Goal: Information Seeking & Learning: Compare options

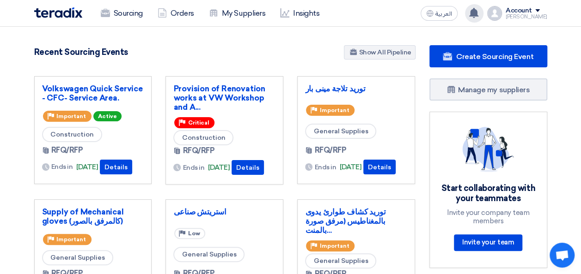
click at [478, 13] on use at bounding box center [473, 13] width 9 height 10
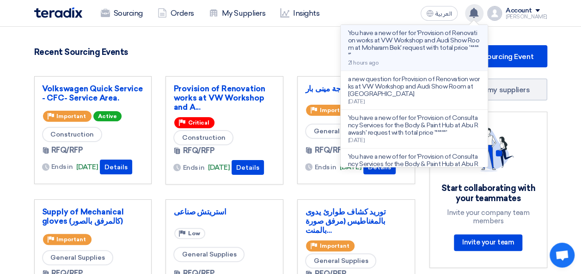
click at [413, 38] on p "You have a new offer for 'Provision of Renovation works at VW Workshop and Audi…" at bounding box center [414, 45] width 132 height 30
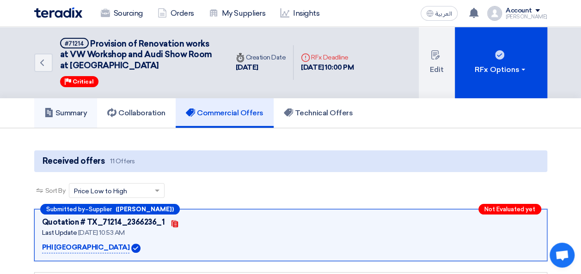
click at [74, 111] on h5 "Summary" at bounding box center [65, 113] width 43 height 9
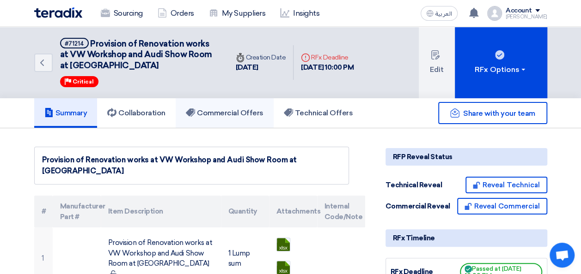
click at [230, 109] on h5 "Commercial Offers" at bounding box center [225, 113] width 78 height 9
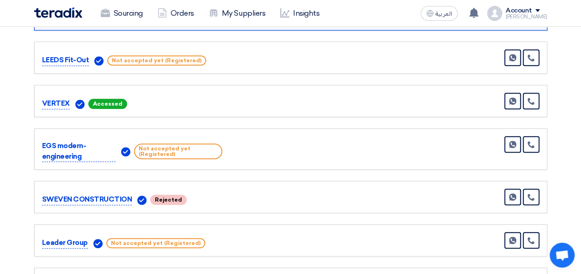
scroll to position [139, 0]
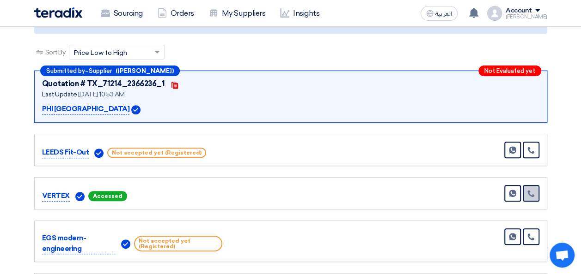
click at [533, 192] on icon at bounding box center [530, 193] width 7 height 7
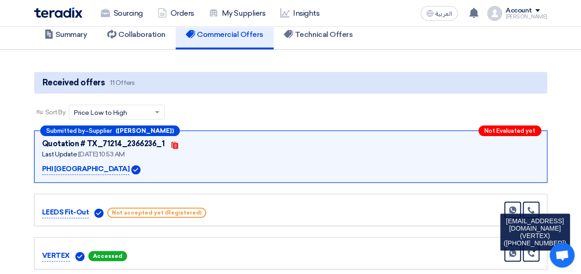
scroll to position [0, 0]
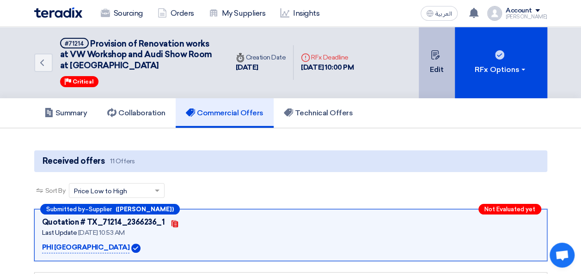
click at [430, 62] on button "Edit" at bounding box center [436, 63] width 36 height 72
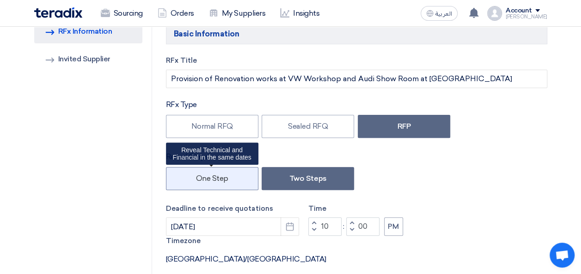
scroll to position [139, 0]
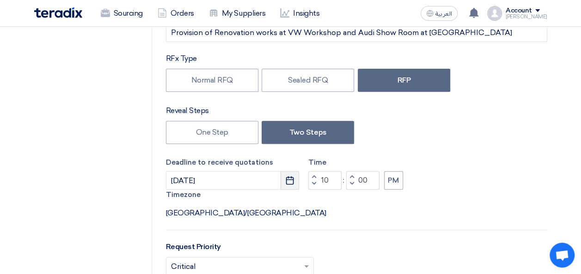
click at [289, 177] on icon "Pick a date" at bounding box center [289, 180] width 9 height 9
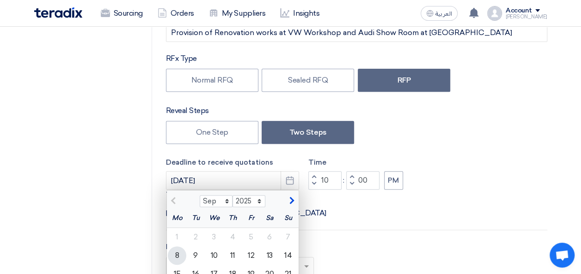
click at [183, 259] on div "8" at bounding box center [177, 256] width 18 height 18
type input "9/8/2025"
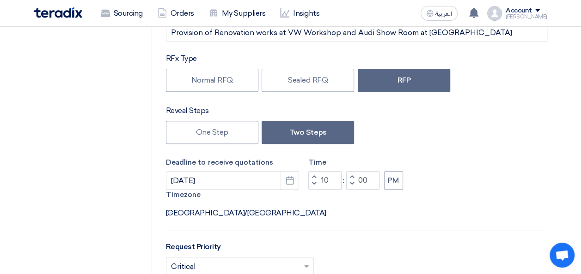
click at [313, 184] on span "button" at bounding box center [313, 184] width 3 height 6
type input "09"
click at [353, 176] on button "Increment minutes" at bounding box center [351, 177] width 11 height 12
drag, startPoint x: 368, startPoint y: 179, endPoint x: 357, endPoint y: 178, distance: 11.2
click at [357, 178] on input "01" at bounding box center [362, 180] width 33 height 18
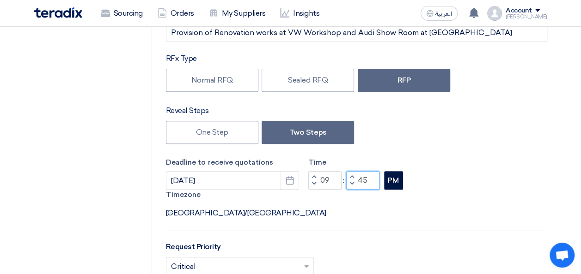
type input "45"
click at [395, 179] on button "PM" at bounding box center [393, 180] width 19 height 18
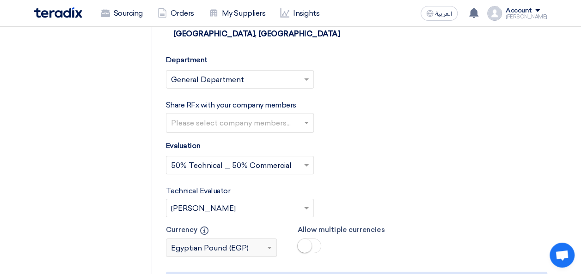
scroll to position [1734, 0]
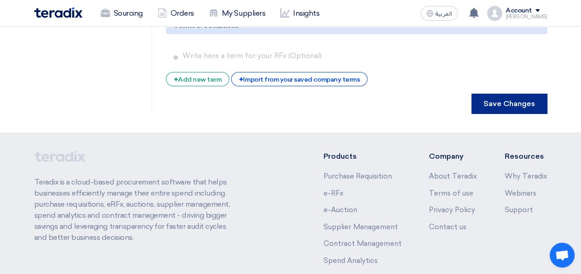
click at [509, 94] on button "Save Changes" at bounding box center [509, 104] width 76 height 20
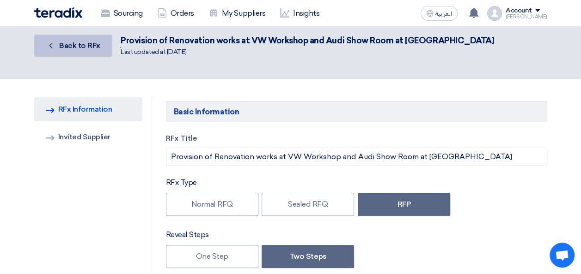
scroll to position [0, 0]
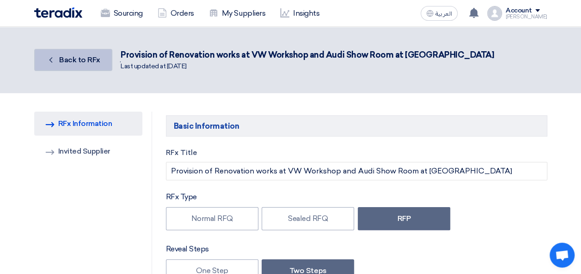
click at [87, 57] on span "Back to RFx" at bounding box center [79, 59] width 41 height 9
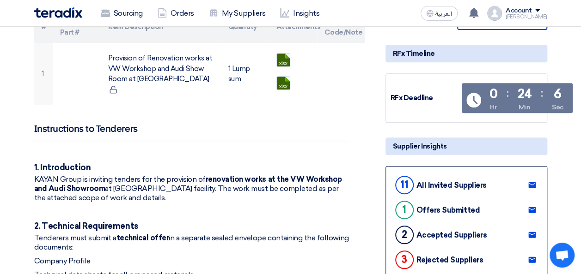
scroll to position [231, 0]
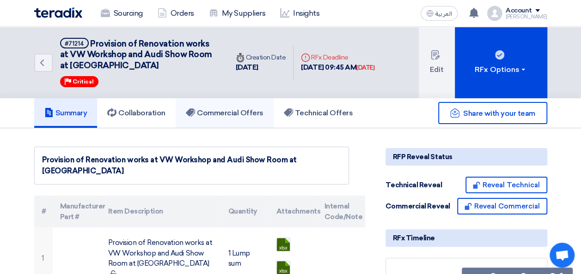
click at [224, 109] on h5 "Commercial Offers" at bounding box center [225, 113] width 78 height 9
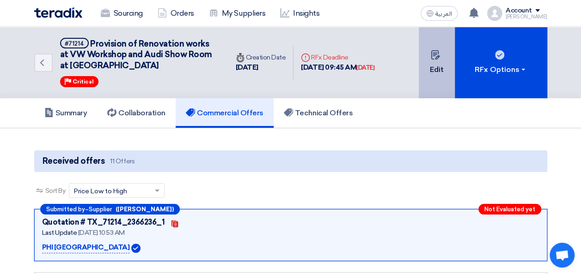
click at [442, 57] on button "Edit" at bounding box center [436, 63] width 36 height 72
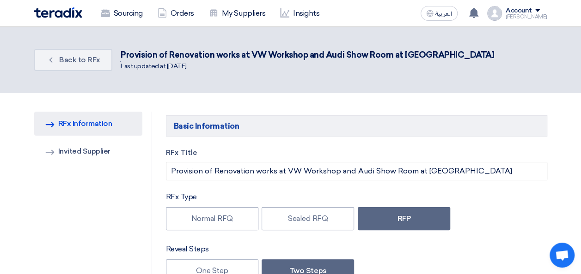
type input "9/8/2025"
type input "09"
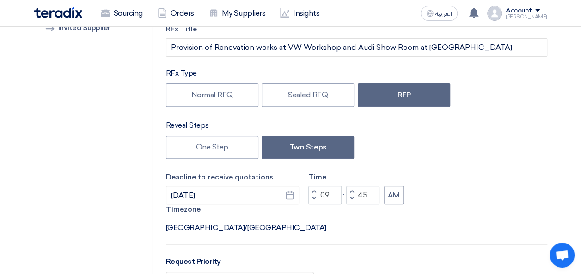
scroll to position [231, 0]
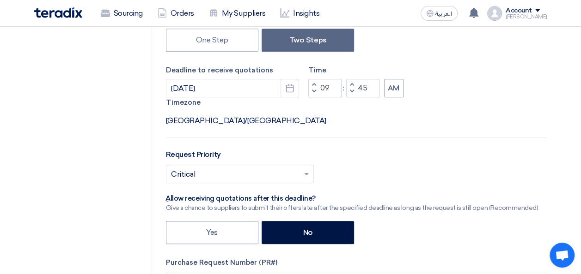
click at [352, 85] on span "button" at bounding box center [351, 85] width 3 height 6
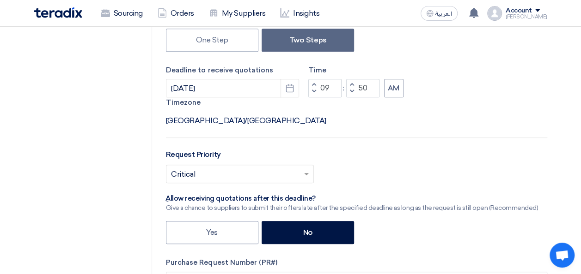
click at [352, 85] on span "button" at bounding box center [351, 85] width 3 height 6
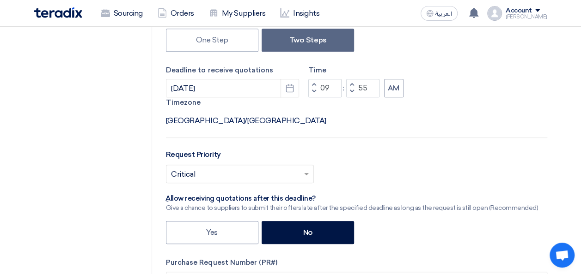
click at [352, 85] on span "button" at bounding box center [351, 85] width 3 height 6
type input "59"
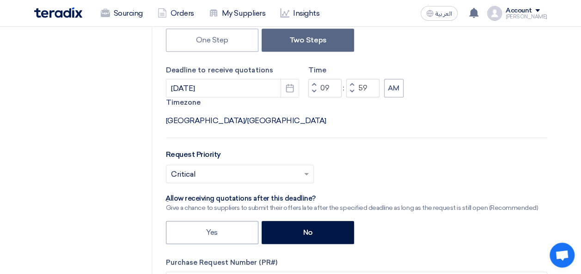
click at [352, 85] on span "button" at bounding box center [351, 85] width 3 height 6
type input "10"
click at [352, 85] on span "button" at bounding box center [351, 85] width 3 height 6
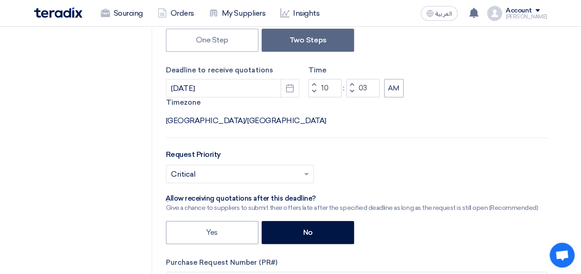
click at [352, 85] on span "button" at bounding box center [351, 85] width 3 height 6
type input "05"
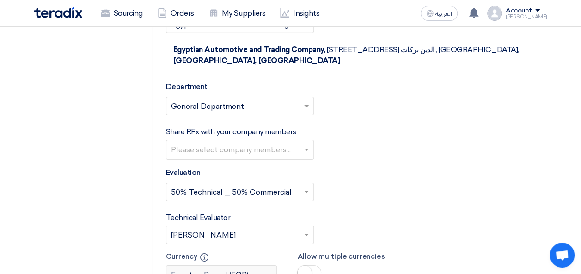
scroll to position [1570, 0]
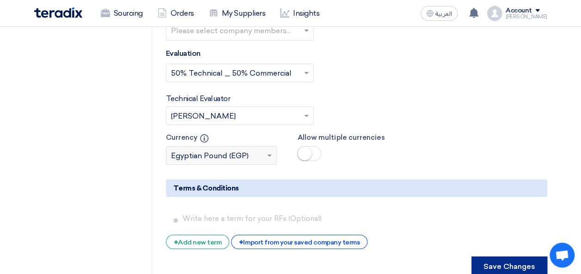
click at [513, 257] on button "Save Changes" at bounding box center [509, 267] width 76 height 20
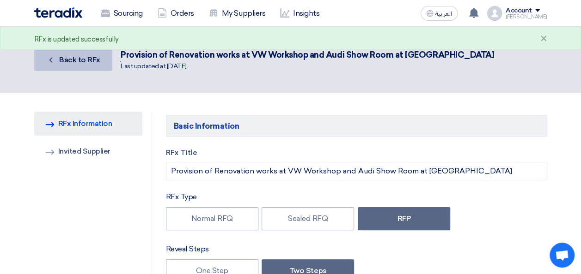
click at [67, 54] on link "Back Back to RFx" at bounding box center [73, 60] width 78 height 22
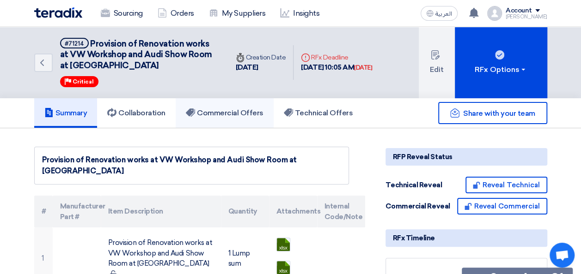
click at [232, 112] on h5 "Commercial Offers" at bounding box center [225, 113] width 78 height 9
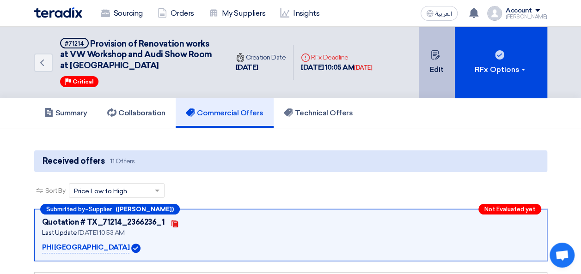
click at [441, 60] on button "Edit" at bounding box center [436, 63] width 36 height 72
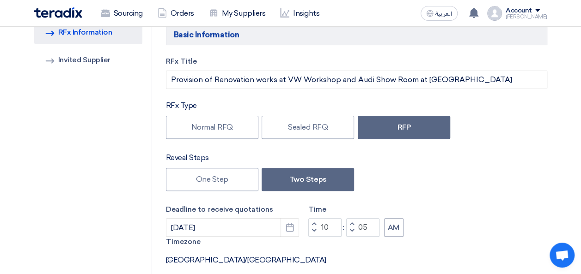
scroll to position [92, 0]
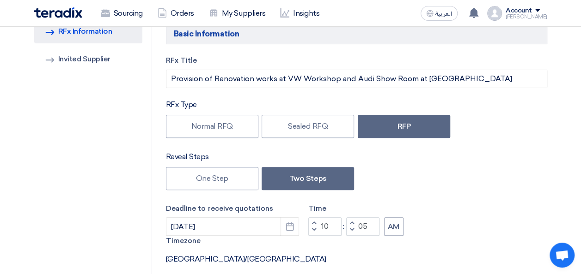
click at [351, 222] on span "button" at bounding box center [351, 223] width 3 height 6
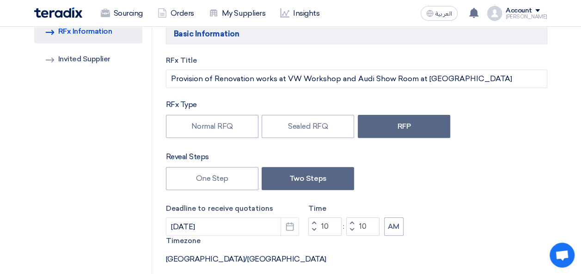
click at [351, 222] on span "button" at bounding box center [351, 223] width 3 height 6
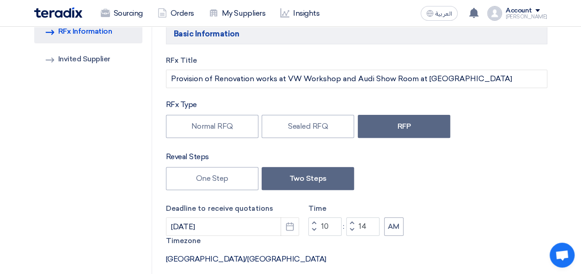
type input "15"
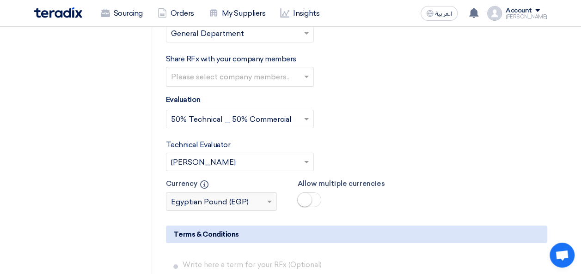
scroll to position [1734, 0]
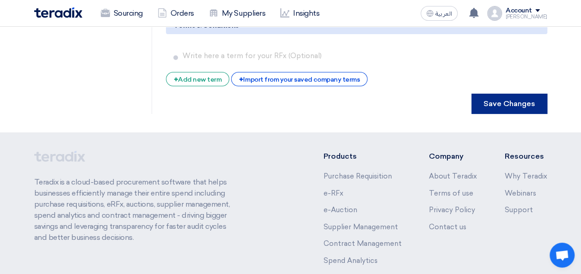
click at [509, 94] on button "Save Changes" at bounding box center [509, 104] width 76 height 20
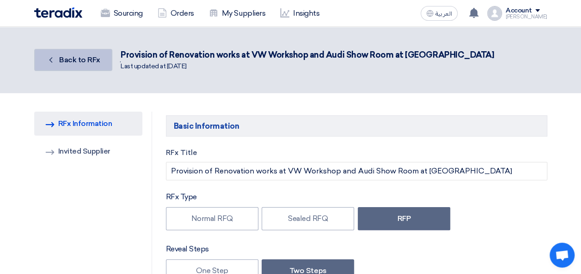
click at [87, 61] on span "Back to RFx" at bounding box center [79, 59] width 41 height 9
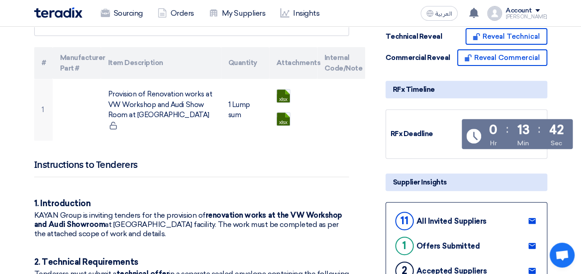
scroll to position [139, 0]
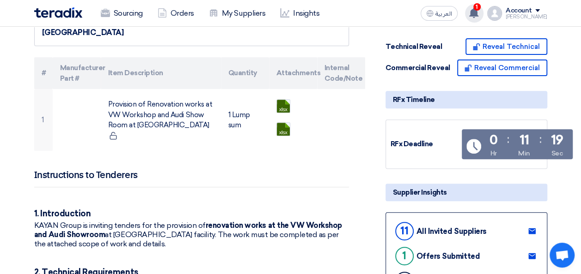
click at [479, 10] on icon at bounding box center [473, 13] width 10 height 10
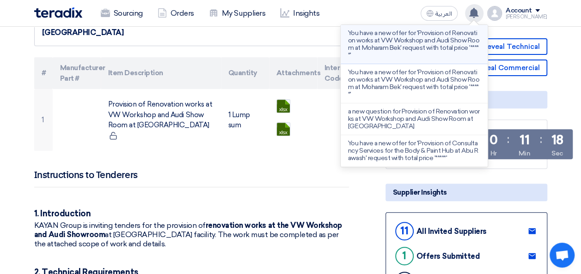
click at [423, 42] on p "You have a new offer for 'Provision of Renovation works at VW Workshop and Audi…" at bounding box center [414, 45] width 132 height 30
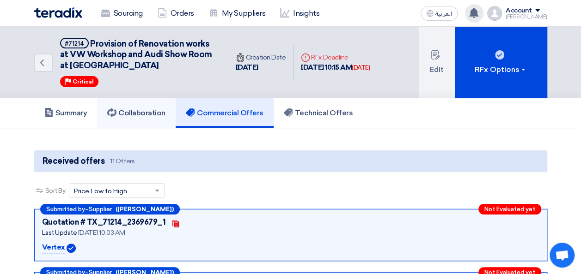
click at [147, 118] on link "Collaboration" at bounding box center [136, 113] width 79 height 30
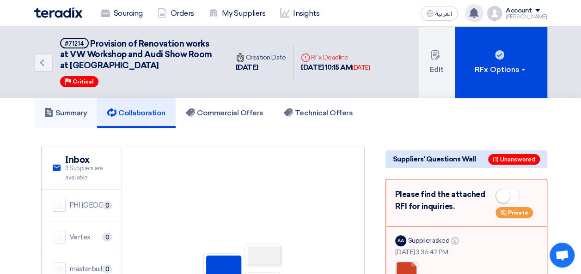
click at [75, 120] on link "Summary" at bounding box center [65, 113] width 63 height 30
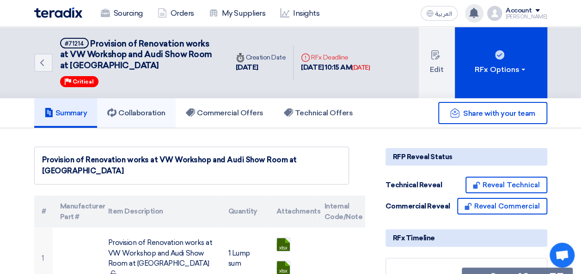
click at [131, 112] on h5 "Collaboration" at bounding box center [136, 113] width 58 height 9
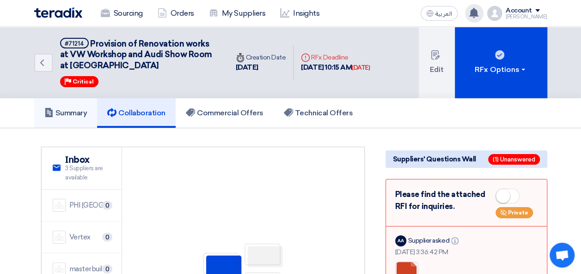
click at [77, 112] on h5 "Summary" at bounding box center [65, 113] width 43 height 9
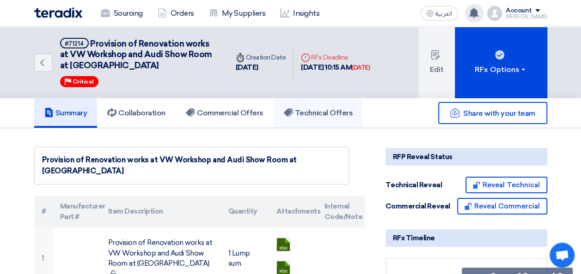
click at [341, 100] on link "Technical Offers" at bounding box center [317, 113] width 89 height 30
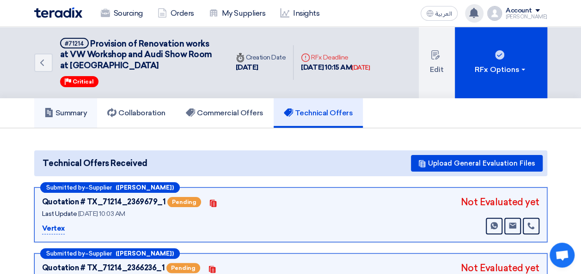
click at [90, 117] on link "Summary" at bounding box center [65, 113] width 63 height 30
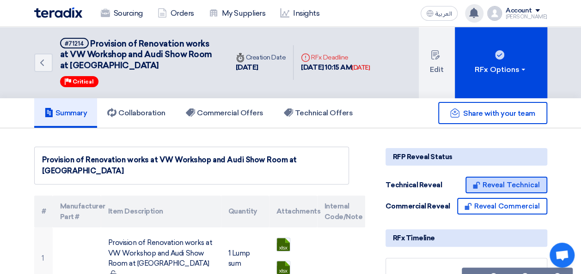
click at [514, 181] on button "Reveal Technical" at bounding box center [506, 185] width 82 height 17
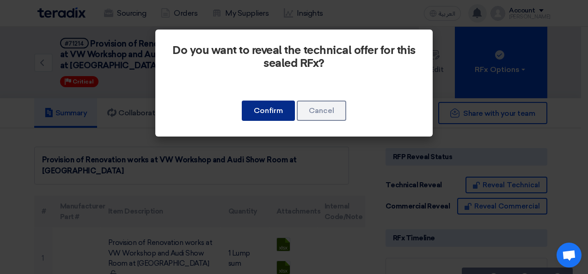
click at [265, 105] on button "Confirm" at bounding box center [268, 111] width 53 height 20
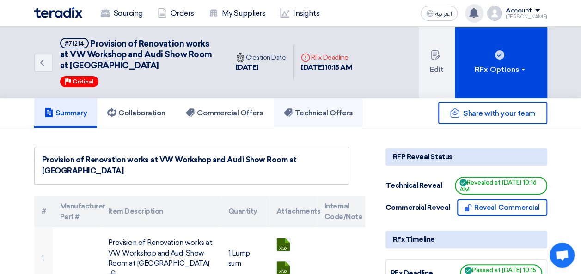
click at [333, 114] on h5 "Technical Offers" at bounding box center [318, 113] width 69 height 9
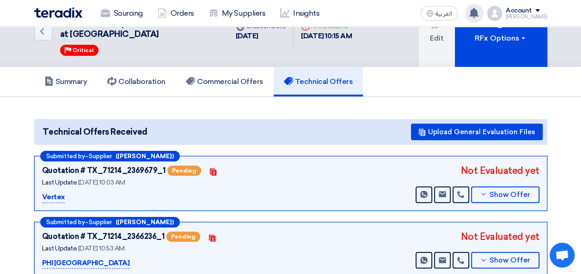
scroll to position [46, 0]
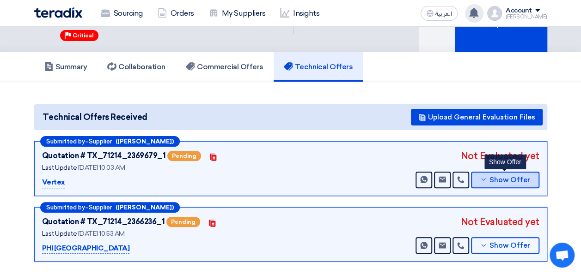
click at [527, 178] on span "Show Offer" at bounding box center [509, 180] width 41 height 7
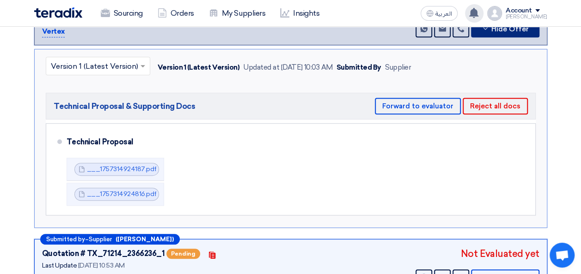
scroll to position [231, 0]
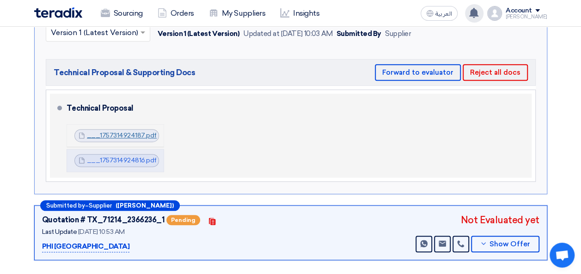
click at [113, 136] on link "___1757314924187.pdf" at bounding box center [122, 136] width 70 height 8
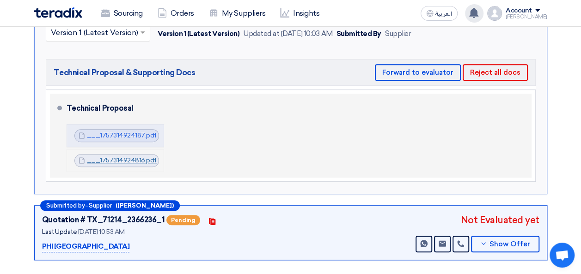
click at [108, 162] on link "___1757314924816.pdf" at bounding box center [122, 161] width 70 height 8
click at [117, 159] on link "___1757314924816.pdf" at bounding box center [122, 161] width 70 height 8
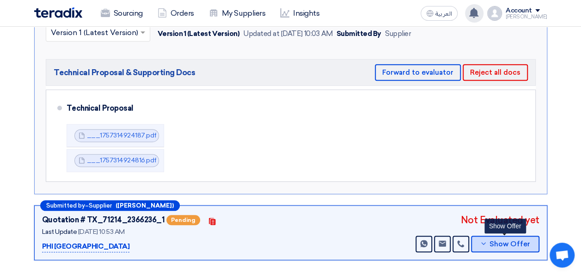
click at [496, 241] on span "Show Offer" at bounding box center [509, 244] width 41 height 7
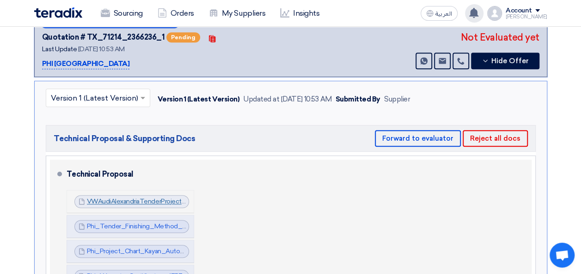
click at [148, 200] on link "VWAudiAlexandriaTenderProjectSchedule_1757230891427.pdf" at bounding box center [179, 202] width 184 height 8
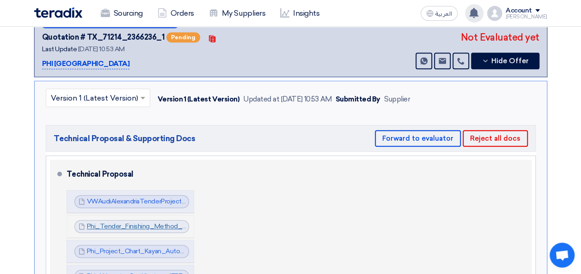
click at [99, 223] on link "Phi_Tender_Finishing_Method_Statement_HSE__1757230892876.pdf" at bounding box center [192, 227] width 211 height 8
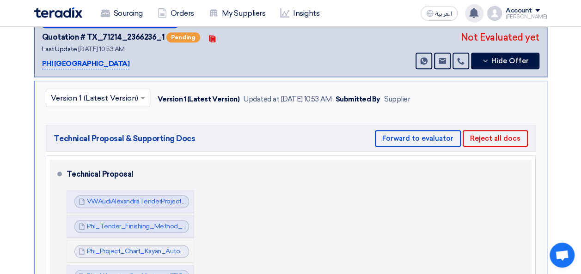
click at [142, 247] on span "Phi_Project_Chart_Kayan_Automotive_Alexandria_Center_1757230892813.pdf" at bounding box center [137, 251] width 100 height 9
click at [138, 248] on link "Phi_Project_Chart_Kayan_Automotive_Alexandria_Center_1757230892813.pdf" at bounding box center [203, 252] width 232 height 8
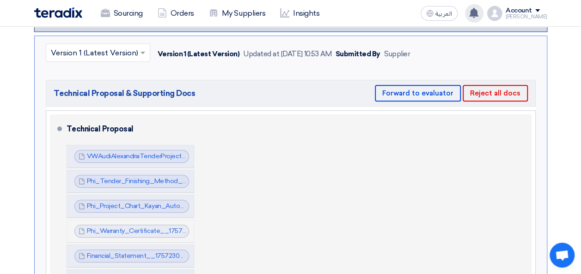
scroll to position [277, 0]
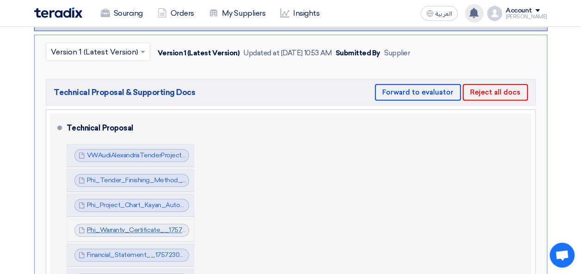
click at [127, 226] on link "Phi_Warranty_Certificate__1757230892877.pdf" at bounding box center [157, 230] width 141 height 8
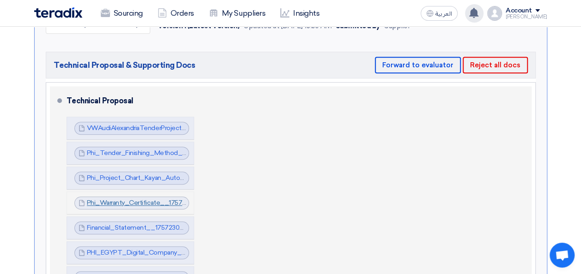
scroll to position [323, 0]
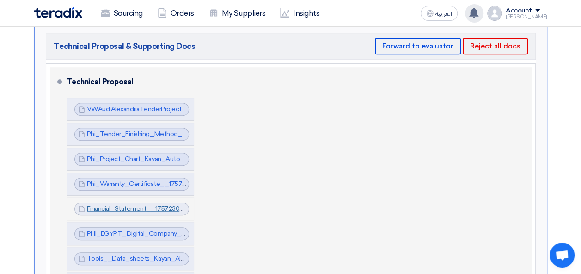
click at [125, 207] on link "Financial_Statement__1757230901077.pdf" at bounding box center [150, 209] width 126 height 8
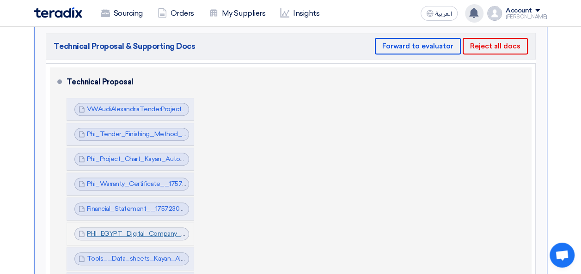
click at [125, 230] on link "PHI_EGYPT_Digital_Company_Profile_K__1757230909280.pdf" at bounding box center [181, 234] width 189 height 8
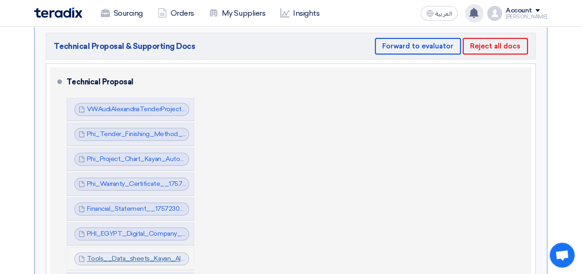
click at [123, 255] on link "Tools__Data_sheets_Kayan_Alexandriacompressed_1757230915879.pdf" at bounding box center [194, 259] width 215 height 8
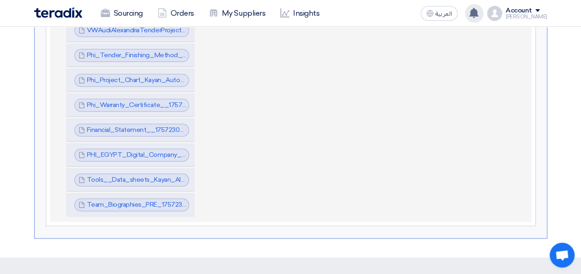
scroll to position [416, 0]
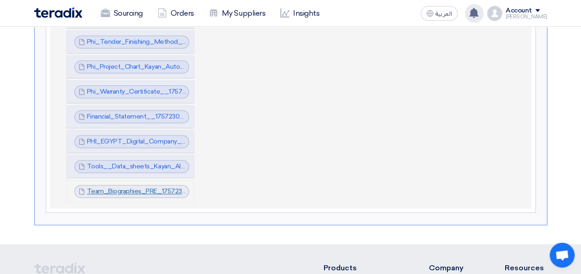
click at [140, 188] on link "Team_Biographies_PRE_1757230916380.pdf" at bounding box center [153, 192] width 132 height 8
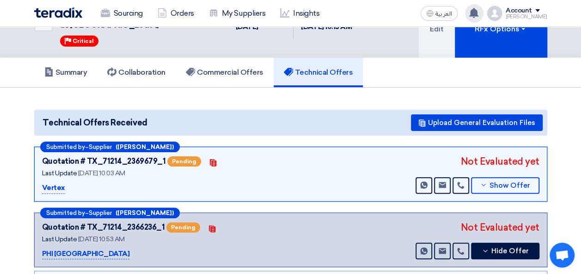
scroll to position [0, 0]
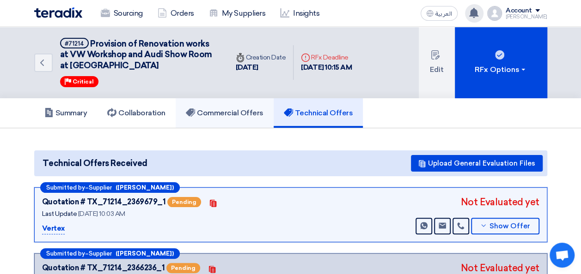
click at [242, 110] on h5 "Commercial Offers" at bounding box center [225, 113] width 78 height 9
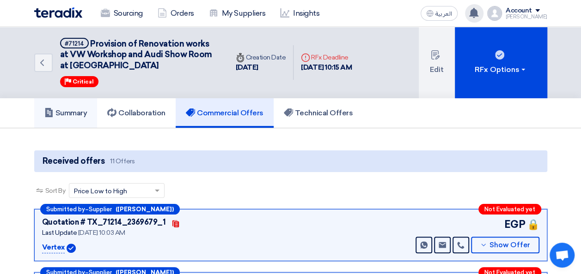
click at [85, 120] on link "Summary" at bounding box center [65, 113] width 63 height 30
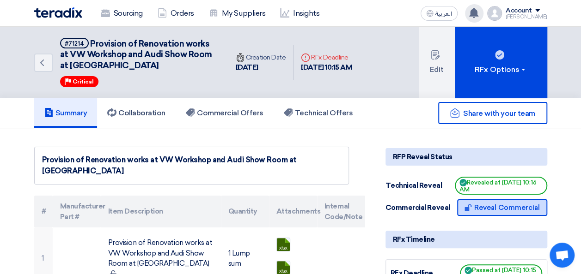
click at [513, 206] on button "Reveal Commercial" at bounding box center [502, 208] width 90 height 17
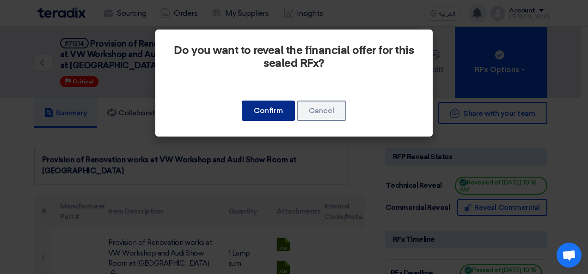
click at [276, 115] on button "Confirm" at bounding box center [268, 111] width 53 height 20
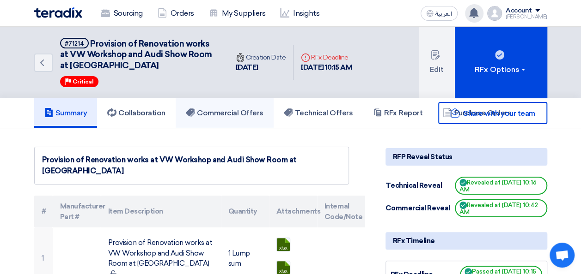
click at [244, 110] on h5 "Commercial Offers" at bounding box center [225, 113] width 78 height 9
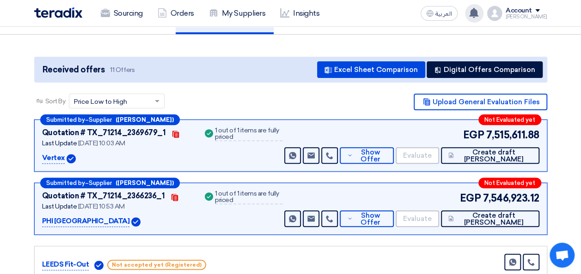
scroll to position [92, 0]
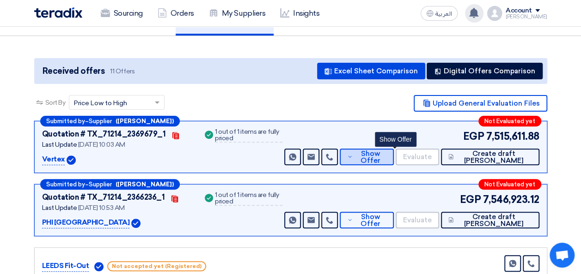
click at [386, 159] on span "Show Offer" at bounding box center [370, 158] width 31 height 14
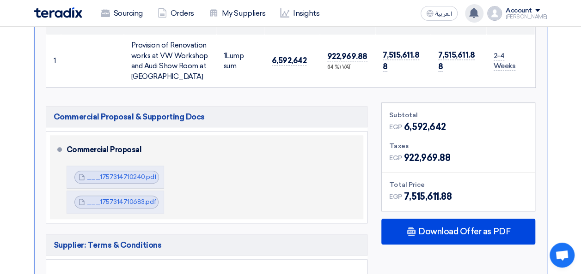
scroll to position [416, 0]
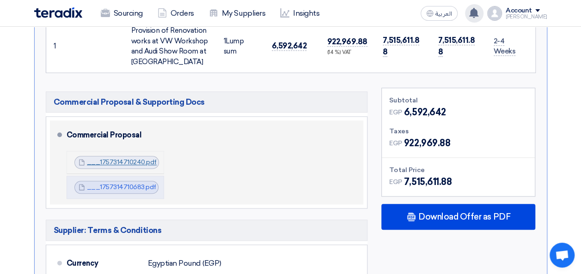
click at [129, 158] on link "___1757314710240.pdf" at bounding box center [122, 162] width 70 height 8
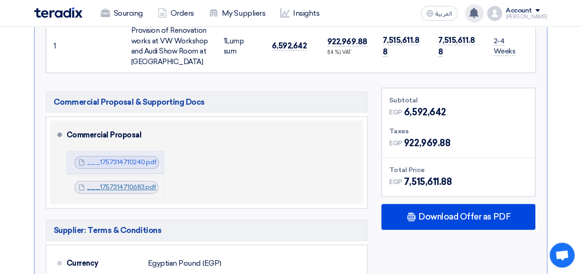
click at [121, 183] on link "___1757314710683.pdf" at bounding box center [121, 187] width 69 height 8
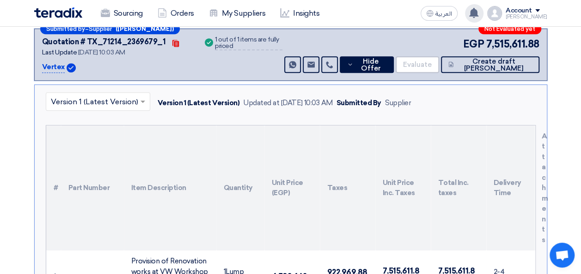
scroll to position [46, 0]
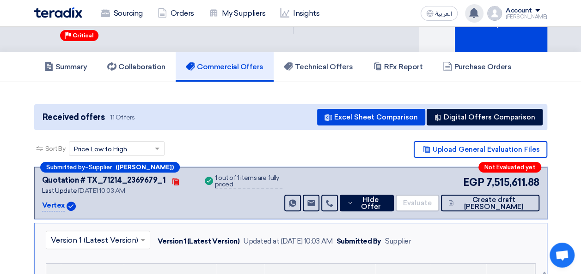
click at [51, 206] on p "Vertex" at bounding box center [53, 205] width 23 height 11
copy p "Vertex"
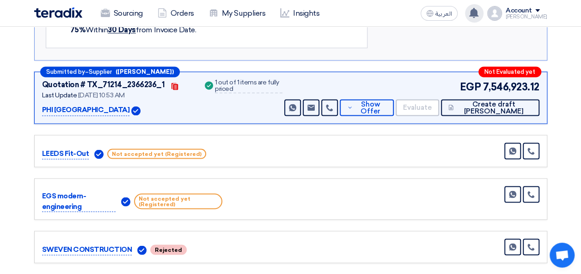
scroll to position [785, 0]
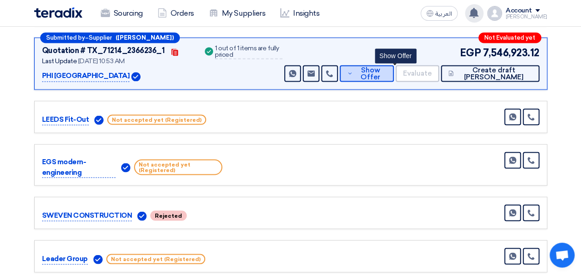
click at [386, 71] on span "Show Offer" at bounding box center [370, 74] width 31 height 14
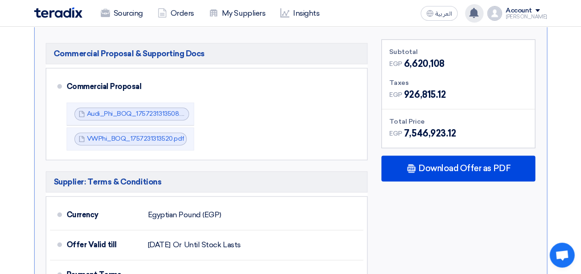
scroll to position [508, 0]
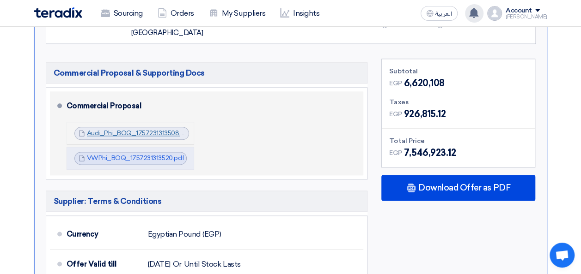
click at [132, 133] on link "Audi_Phi_BOQ_1757231313508.pdf" at bounding box center [139, 133] width 104 height 8
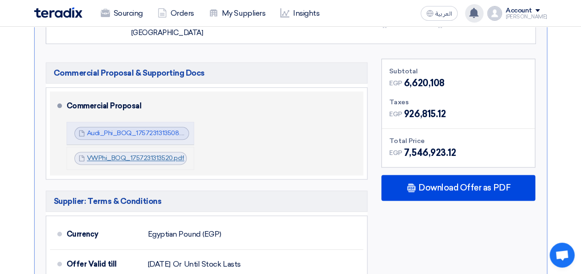
click at [127, 156] on link "VWPhi_BOQ_1757231313520.pdf" at bounding box center [135, 158] width 97 height 8
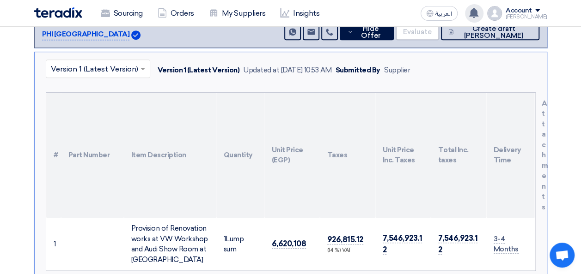
scroll to position [277, 0]
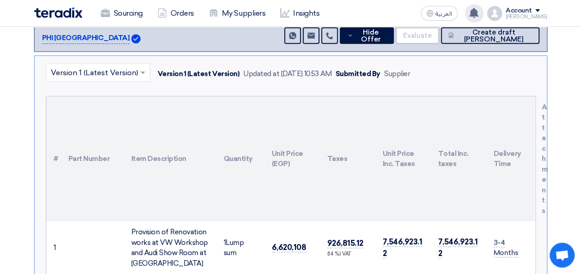
drag, startPoint x: 41, startPoint y: 34, endPoint x: 77, endPoint y: 37, distance: 36.6
click at [77, 37] on div "Submitted by – Supplier ([PERSON_NAME]) Not Evaluated yet Quotation # TX_71214_…" at bounding box center [290, 26] width 513 height 52
copy p "PHI [GEOGRAPHIC_DATA]"
